Goal: Task Accomplishment & Management: Manage account settings

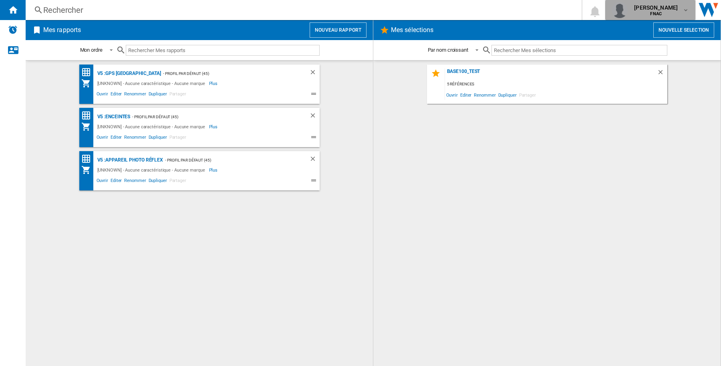
click at [684, 10] on md-icon "button" at bounding box center [685, 10] width 6 height 6
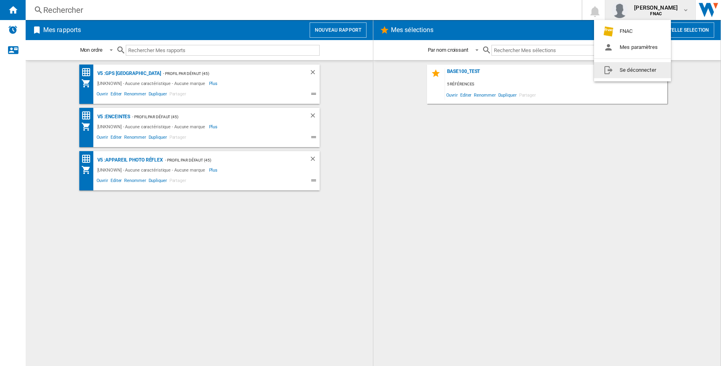
click at [627, 69] on button "Se déconnecter" at bounding box center [632, 70] width 77 height 16
